Goal: Find specific page/section

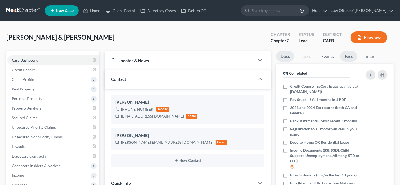
click at [349, 57] on link "Fees" at bounding box center [348, 56] width 17 height 10
